Goal: Find specific page/section: Find specific page/section

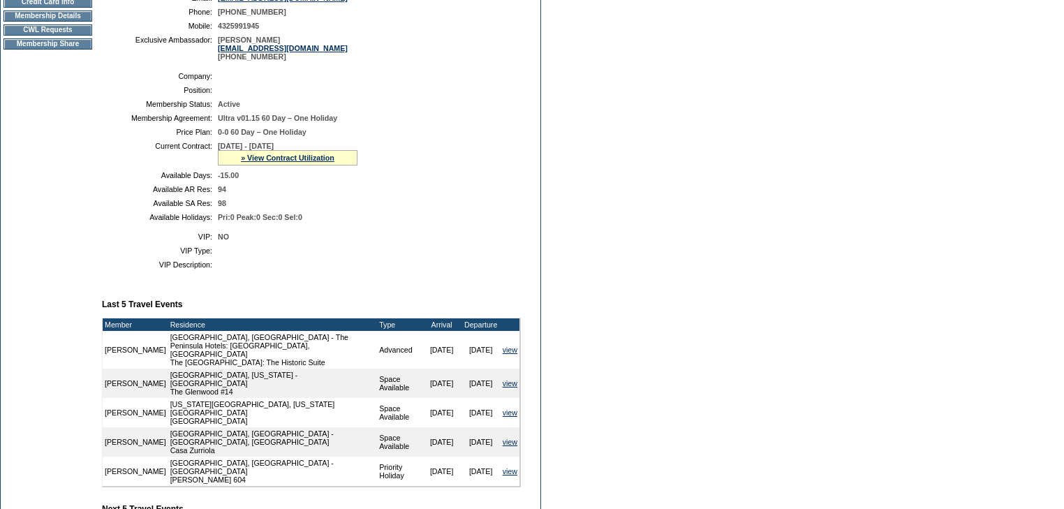
scroll to position [223, 0]
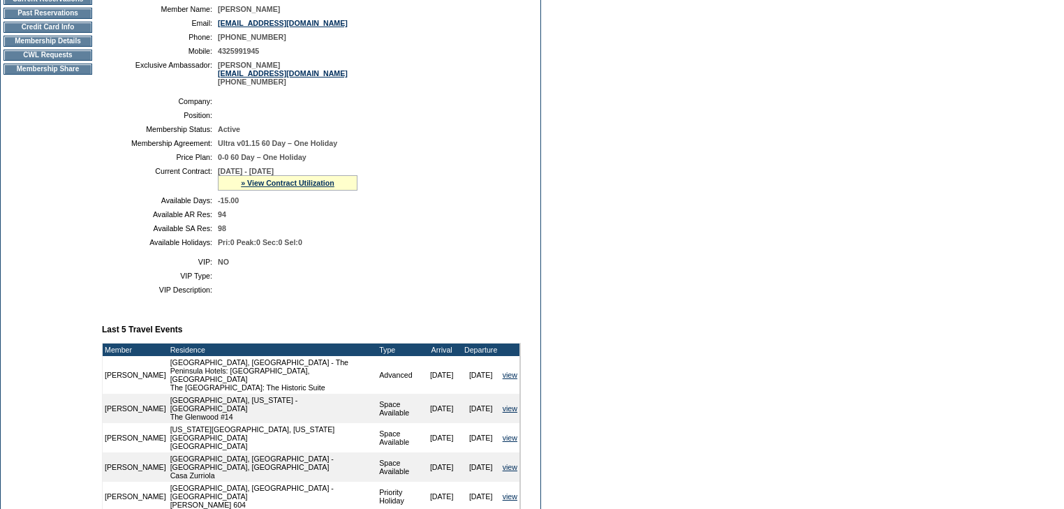
click at [57, 47] on td "Membership Details" at bounding box center [47, 41] width 89 height 11
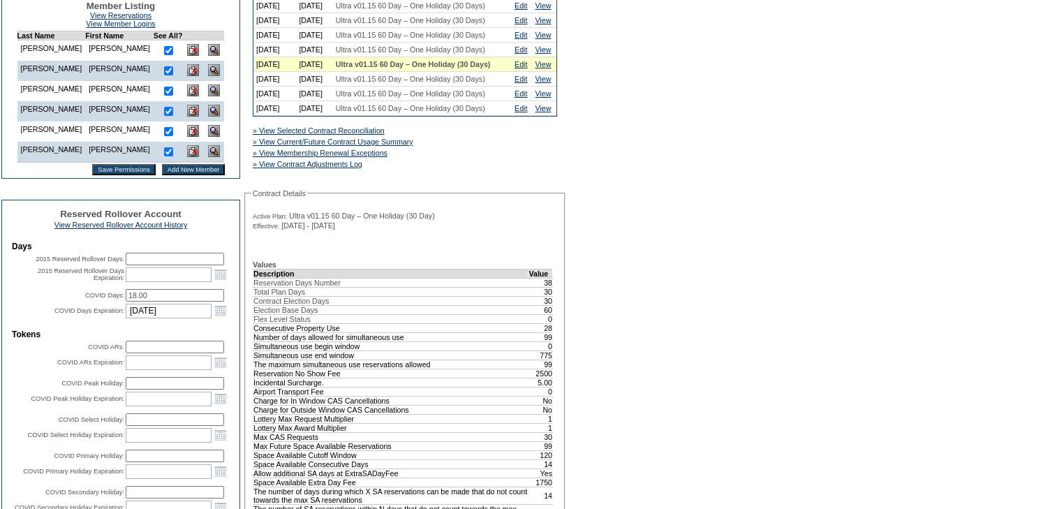
scroll to position [391, 0]
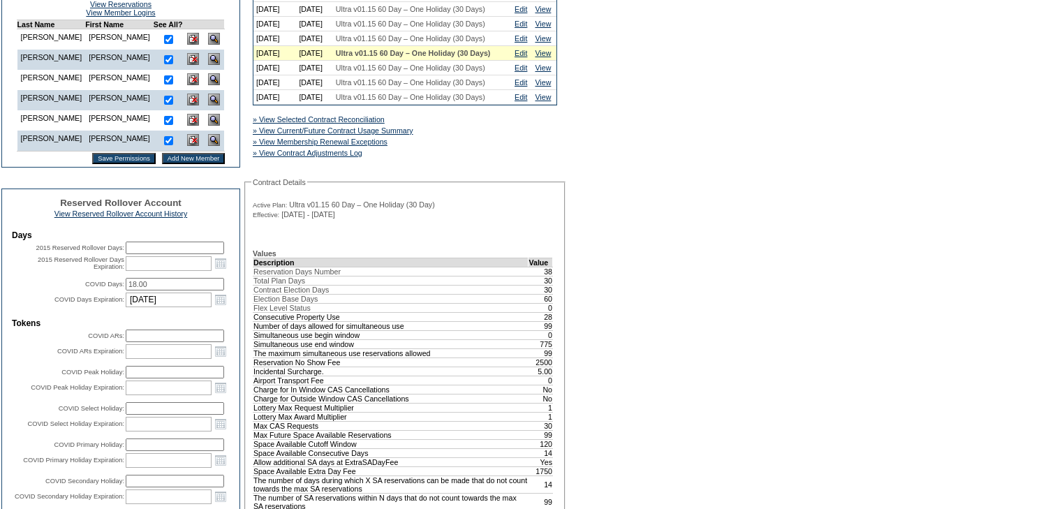
click at [662, 242] on div "A B C D E F G H I J K L M N O P Q R S T U V W X Y Z ER Accounts Edit Membership…" at bounding box center [532, 510] width 1064 height 1615
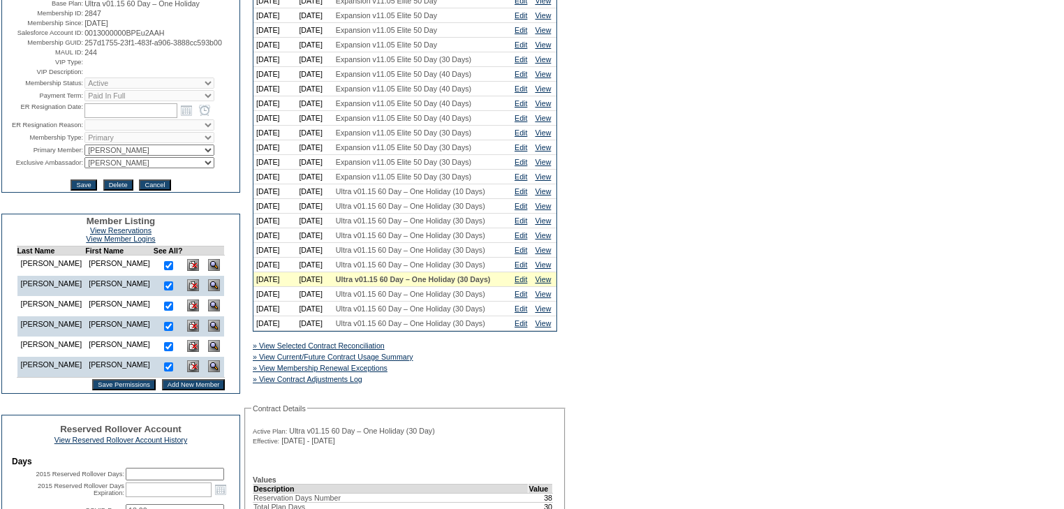
scroll to position [0, 0]
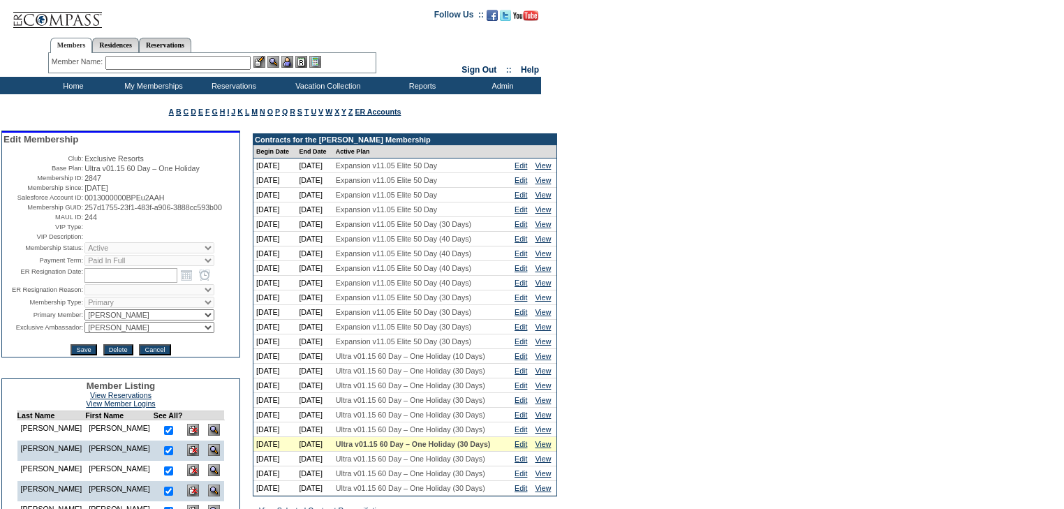
click at [79, 84] on td "Home" at bounding box center [71, 85] width 80 height 17
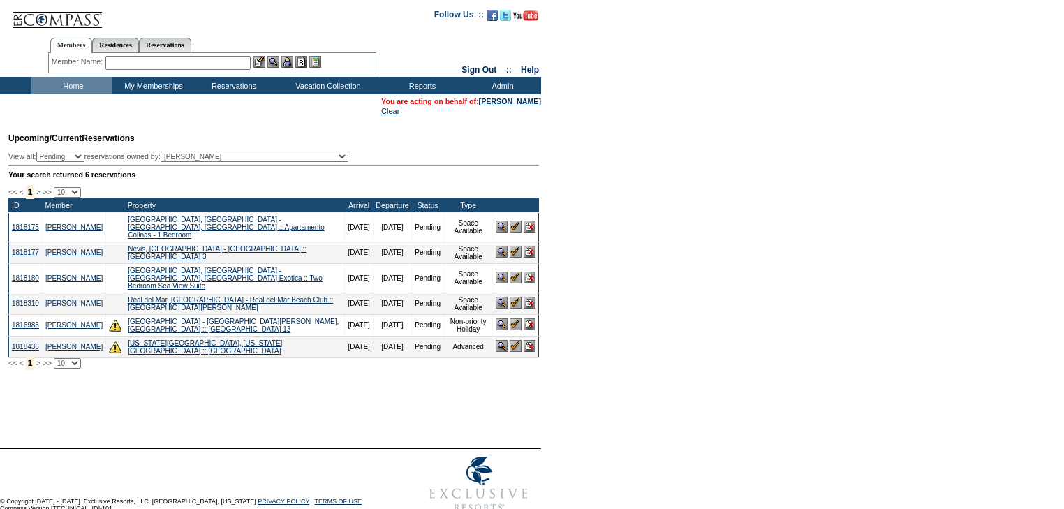
click at [184, 61] on input "text" at bounding box center [177, 63] width 145 height 14
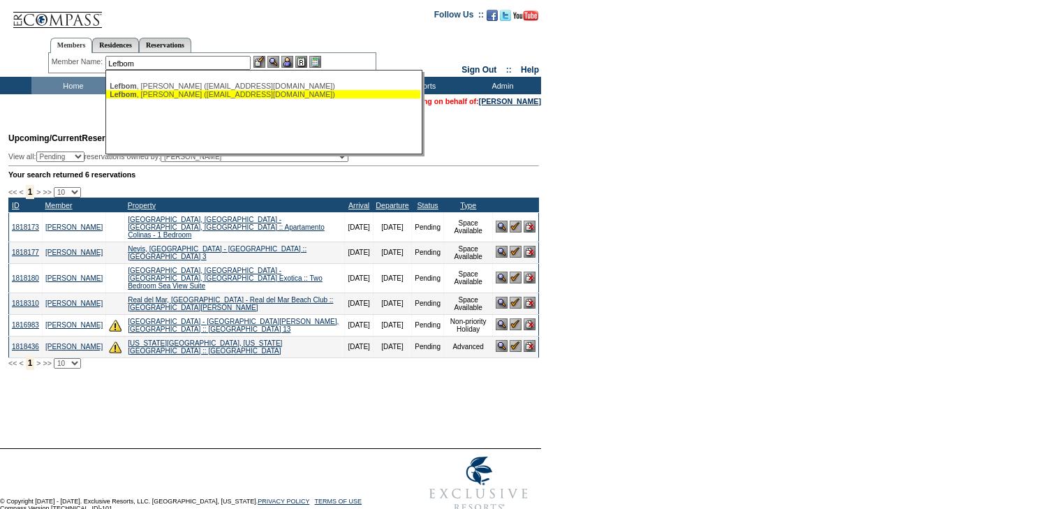
click at [179, 93] on div "[PERSON_NAME] ([EMAIL_ADDRESS][DOMAIN_NAME])" at bounding box center [263, 94] width 307 height 8
type input "[PERSON_NAME] ([EMAIL_ADDRESS][DOMAIN_NAME])"
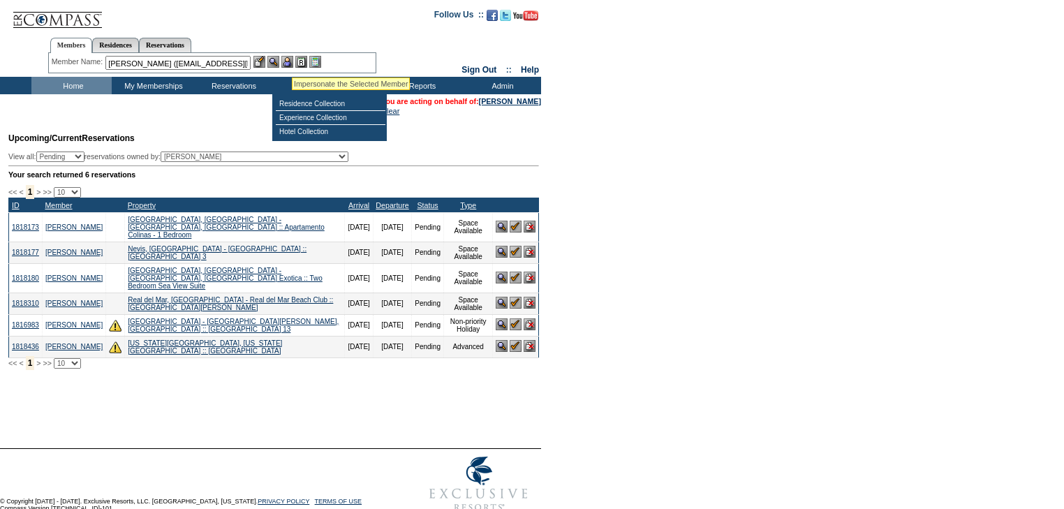
click at [291, 60] on img at bounding box center [287, 62] width 12 height 12
click at [276, 61] on img at bounding box center [273, 62] width 12 height 12
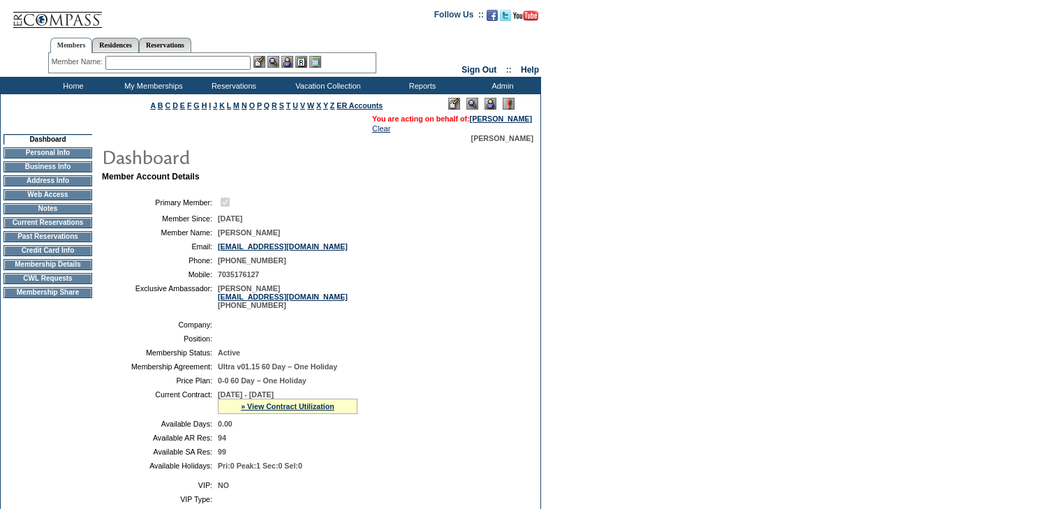
click at [73, 270] on td "Membership Details" at bounding box center [47, 264] width 89 height 11
